Goal: Find specific page/section: Find specific page/section

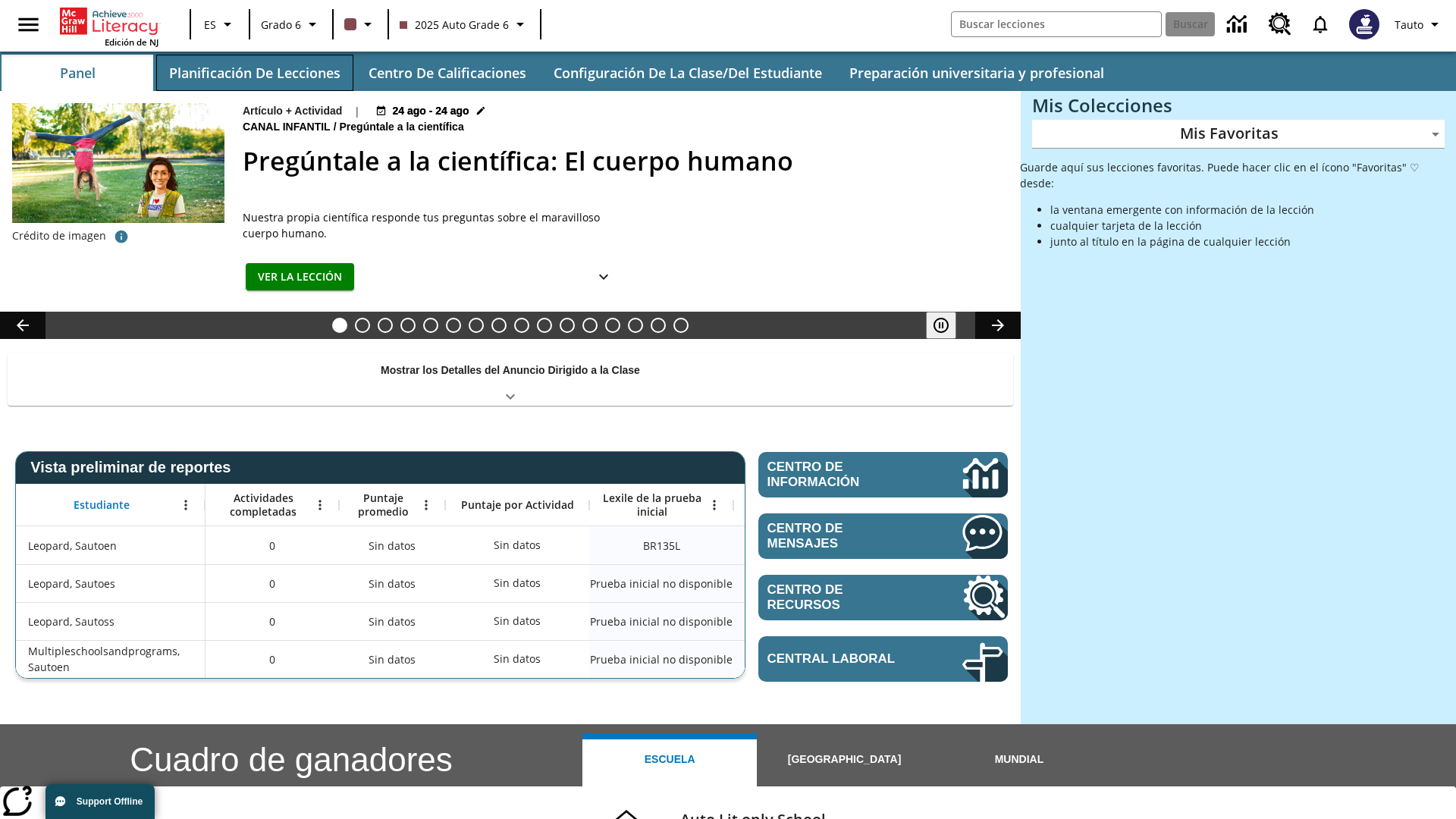
click at [254, 73] on button "Planificación de lecciones" at bounding box center [254, 73] width 197 height 36
